Goal: Answer question/provide support

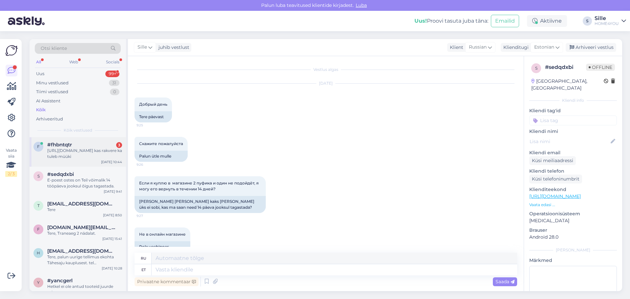
scroll to position [109, 0]
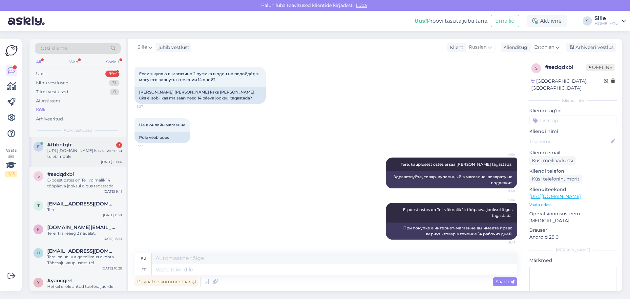
click at [66, 151] on div "[URL][DOMAIN_NAME] kas rakvere ka tuleb müüki" at bounding box center [84, 154] width 75 height 12
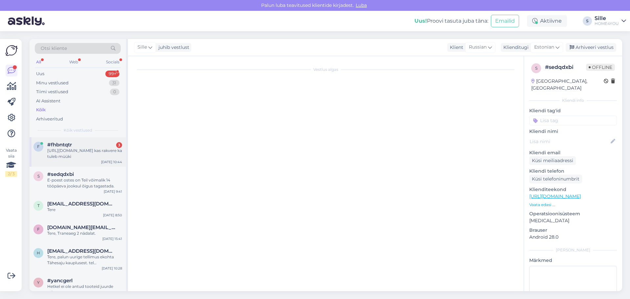
scroll to position [0, 0]
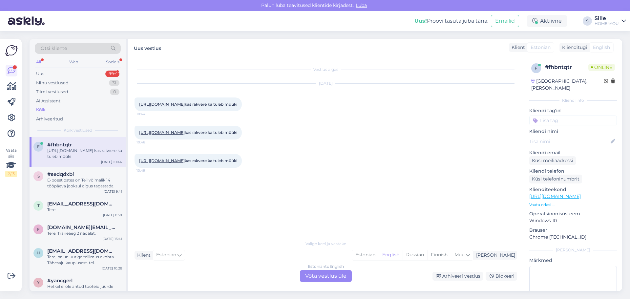
click at [325, 281] on div "Estonian to English Võta vestlus üle" at bounding box center [326, 276] width 52 height 12
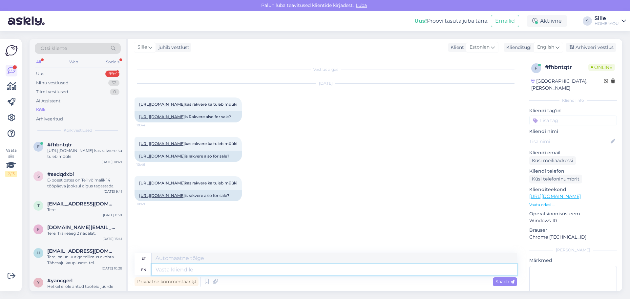
click at [239, 265] on textarea at bounding box center [335, 269] width 366 height 11
type textarea "Tere"
click at [551, 45] on span "English" at bounding box center [545, 47] width 17 height 7
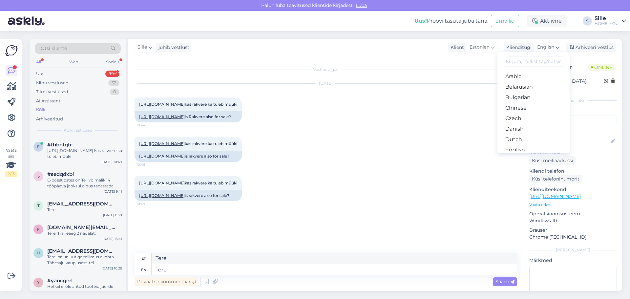
click at [522, 155] on link "Estonian" at bounding box center [533, 160] width 72 height 11
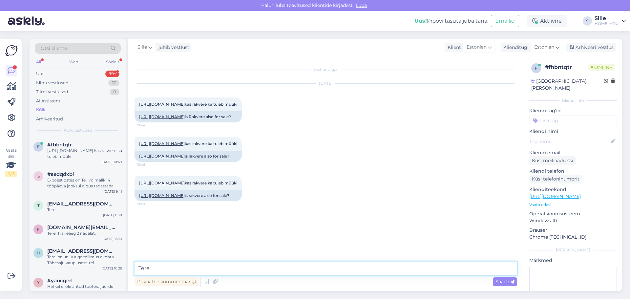
click at [243, 269] on textarea "Tere" at bounding box center [326, 269] width 383 height 14
click at [185, 104] on link "[URL][DOMAIN_NAME]" at bounding box center [162, 104] width 46 height 5
click at [214, 269] on textarea "Tere," at bounding box center [326, 269] width 383 height 14
type textarea "Tere, enne kevadet arvatavasti mitte."
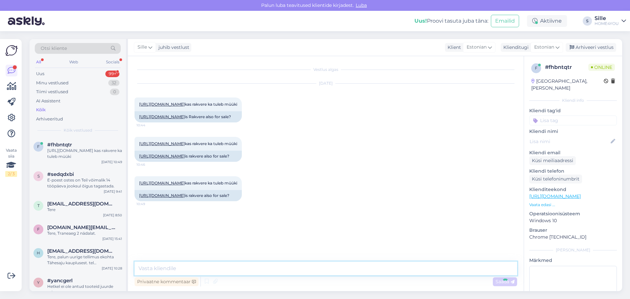
scroll to position [40, 0]
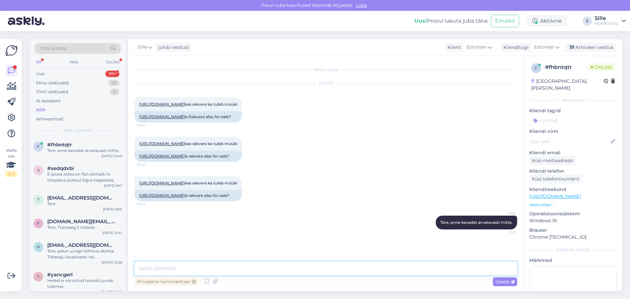
click at [223, 269] on textarea at bounding box center [326, 269] width 383 height 14
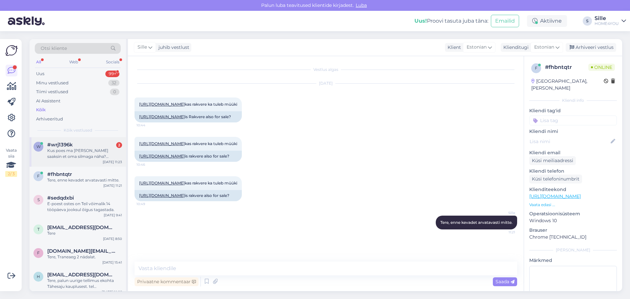
click at [52, 147] on span "#wrj1396k" at bounding box center [60, 145] width 26 height 6
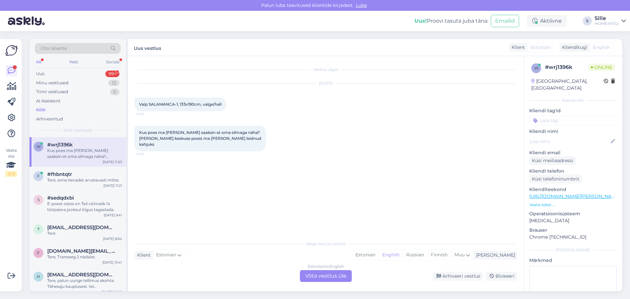
scroll to position [0, 0]
drag, startPoint x: 140, startPoint y: 104, endPoint x: 222, endPoint y: 104, distance: 81.4
click at [221, 104] on span "Vaip SALAMANCA-1, 133x190cm, valge/hall" at bounding box center [180, 104] width 82 height 5
copy span "aip SALAMANCA-1, 133x190cm, valge/hall"
click at [316, 277] on div "Estonian to English Võta vestlus üle" at bounding box center [326, 276] width 52 height 12
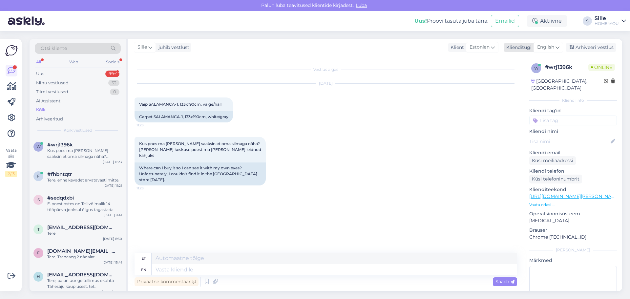
click at [547, 49] on span "English" at bounding box center [545, 47] width 17 height 7
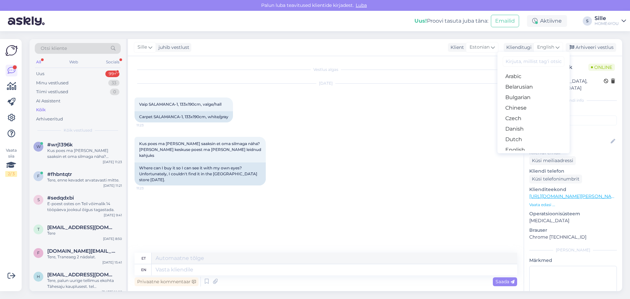
drag, startPoint x: 522, startPoint y: 128, endPoint x: 518, endPoint y: 130, distance: 4.6
click at [522, 155] on link "Estonian" at bounding box center [533, 160] width 72 height 11
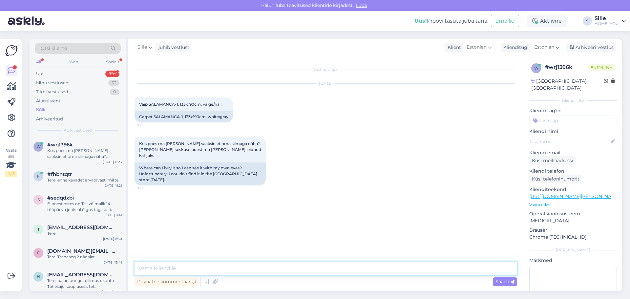
click at [267, 270] on textarea at bounding box center [326, 269] width 383 height 14
type textarea "Tere, vaip saada järgmistes kauplustes:"
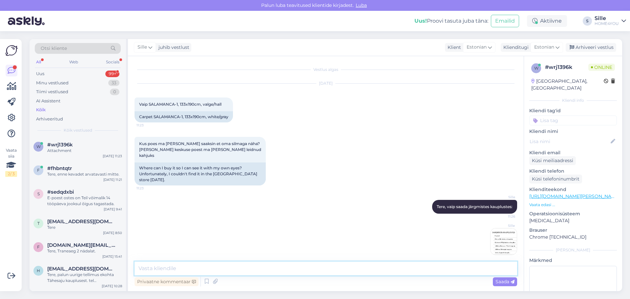
scroll to position [1, 0]
click at [39, 111] on div "Kõik" at bounding box center [41, 110] width 10 height 7
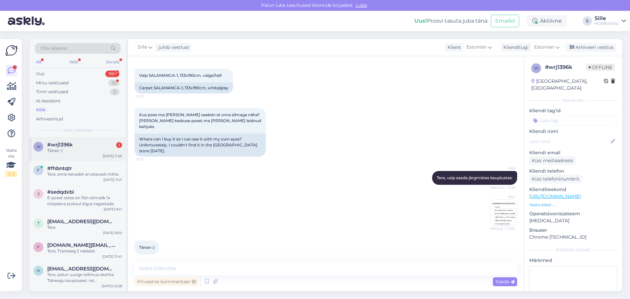
click at [71, 146] on span "#wrj1396k" at bounding box center [60, 145] width 26 height 6
click at [188, 270] on textarea at bounding box center [326, 269] width 383 height 14
type textarea "Palun"
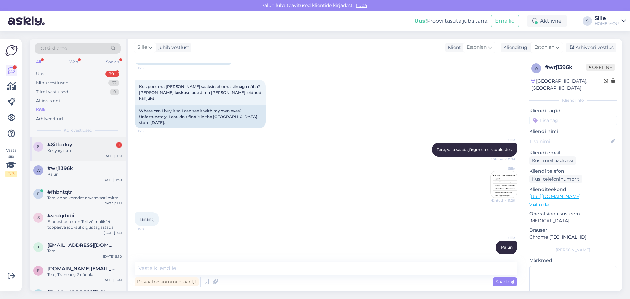
click at [48, 143] on span "#8itfoduy" at bounding box center [59, 145] width 25 height 6
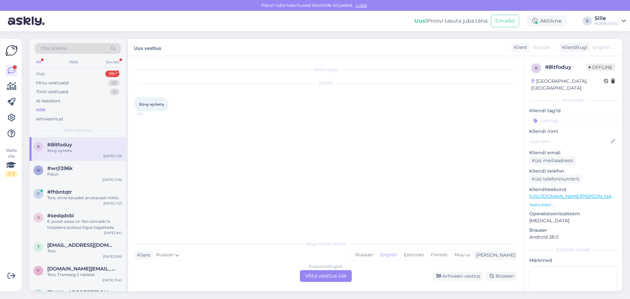
scroll to position [0, 0]
click at [322, 280] on div "Russian to English Võta vestlus üle" at bounding box center [326, 276] width 52 height 12
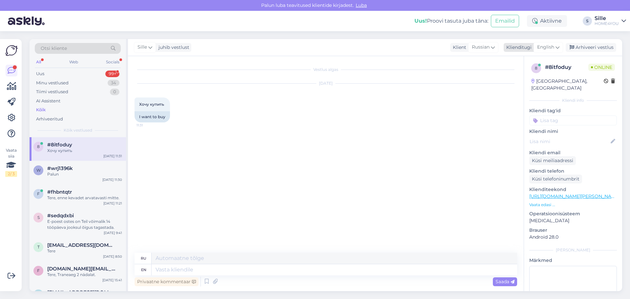
click at [548, 48] on span "English" at bounding box center [545, 47] width 17 height 7
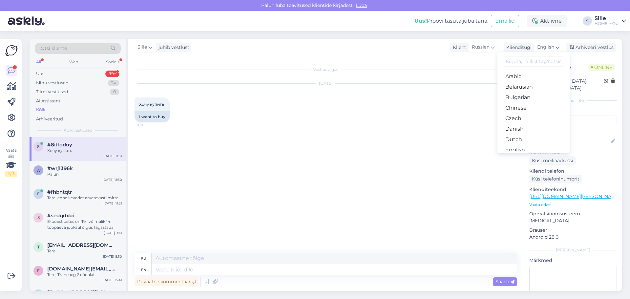
click at [528, 155] on link "Estonian" at bounding box center [533, 160] width 72 height 11
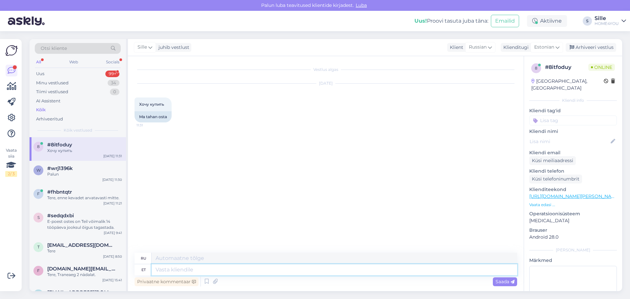
click at [280, 265] on textarea at bounding box center [335, 269] width 366 height 11
type textarea "Tere"
type textarea "Привет"
click at [590, 193] on link "[URL][DOMAIN_NAME][PERSON_NAME]" at bounding box center [574, 196] width 91 height 6
click at [249, 276] on div "Privaatne kommentaar Saada" at bounding box center [326, 281] width 383 height 12
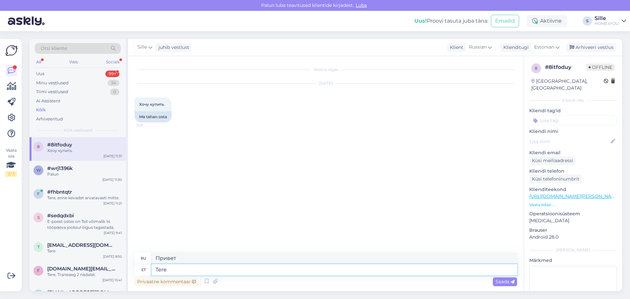
click at [248, 274] on textarea "Tere" at bounding box center [335, 269] width 366 height 11
type textarea "Tere, t"
type textarea "Привет,"
type textarea "Tere, toode"
type textarea "Привет, продукт"
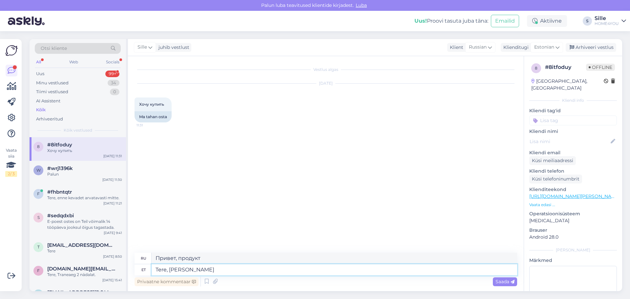
type textarea "Tere, [PERSON_NAME]"
type textarea "Здравствуйте, я получил товар."
type textarea "Tere, [PERSON_NAME] järgmistes"
type textarea "Здравствуйте, товар будет доставлен в следующие сроки"
type textarea "Tere, [PERSON_NAME] järgmistes kauplustes"
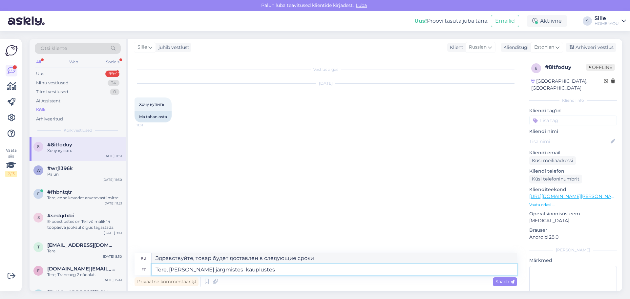
type textarea "Здравствуйте, товар доступен в следующих магазинах"
type textarea "Tere, [PERSON_NAME] järgmistes kauplustes:"
type textarea "Здравствуйте, товар доступен в следующих магазинах:"
type textarea "Tere, [PERSON_NAME] järgmistes kauplustes:"
click at [500, 284] on span "Saada" at bounding box center [505, 282] width 19 height 6
